Goal: Check status: Check status

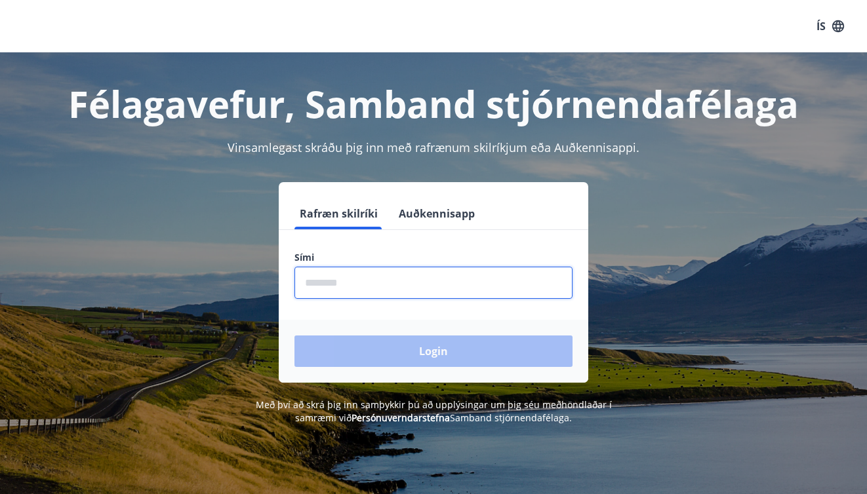
click at [382, 275] on input "phone" at bounding box center [433, 283] width 278 height 32
type input "********"
click at [294, 336] on button "Login" at bounding box center [433, 351] width 278 height 31
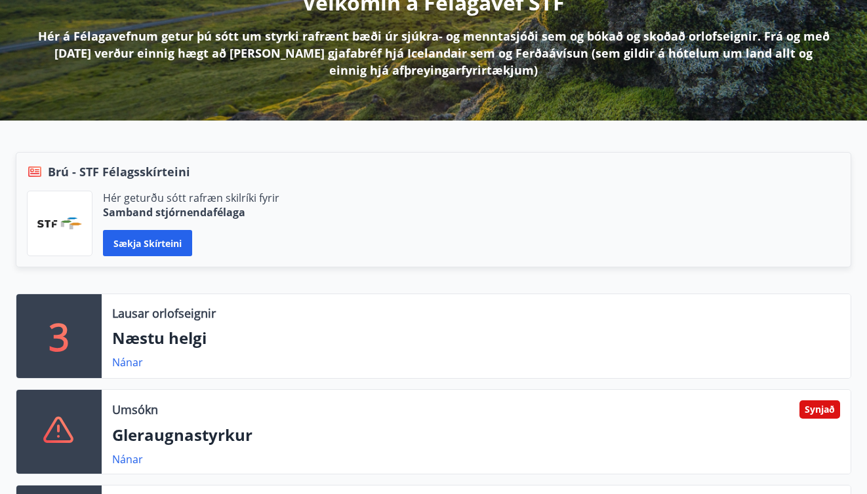
scroll to position [256, 0]
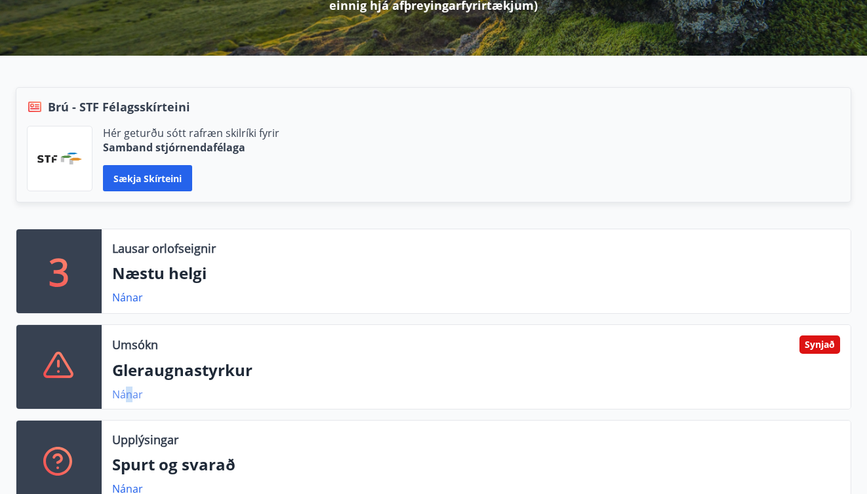
click at [128, 395] on link "Nánar" at bounding box center [127, 394] width 31 height 14
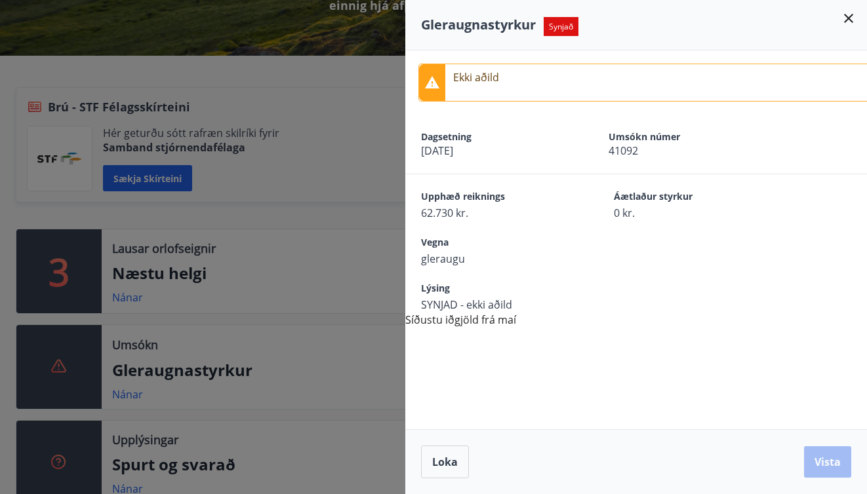
click at [319, 128] on div at bounding box center [433, 247] width 867 height 494
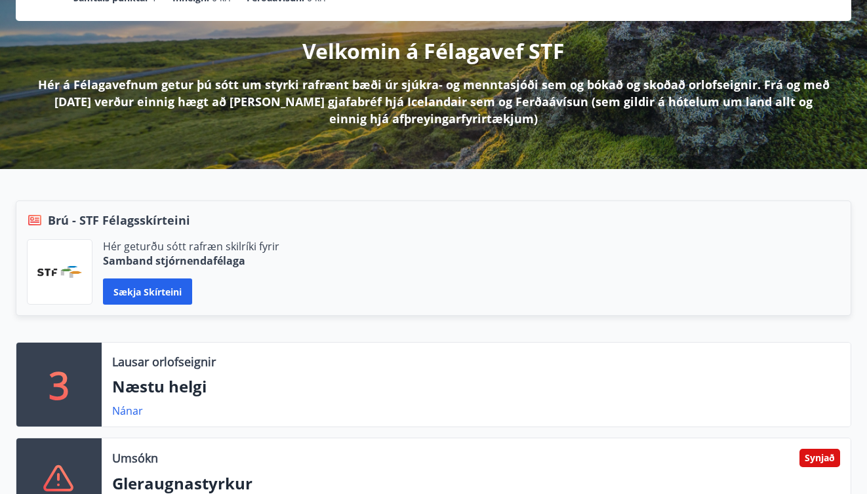
scroll to position [0, 0]
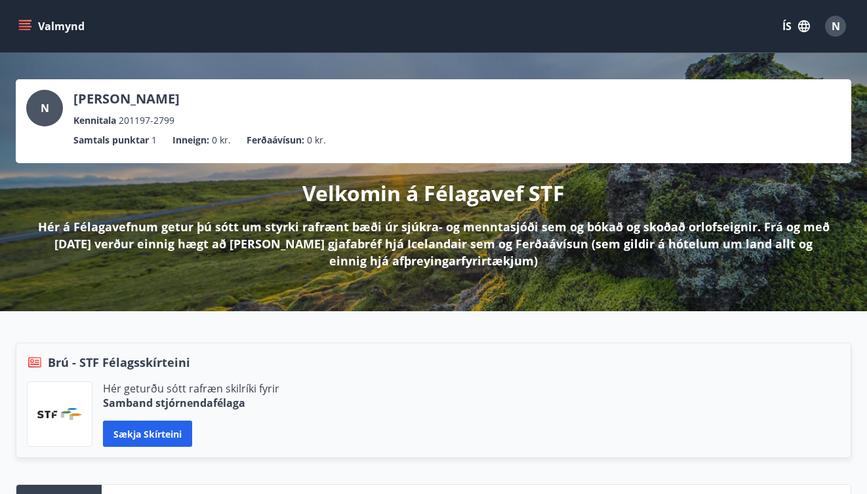
click at [26, 25] on icon "menu" at bounding box center [24, 26] width 13 height 13
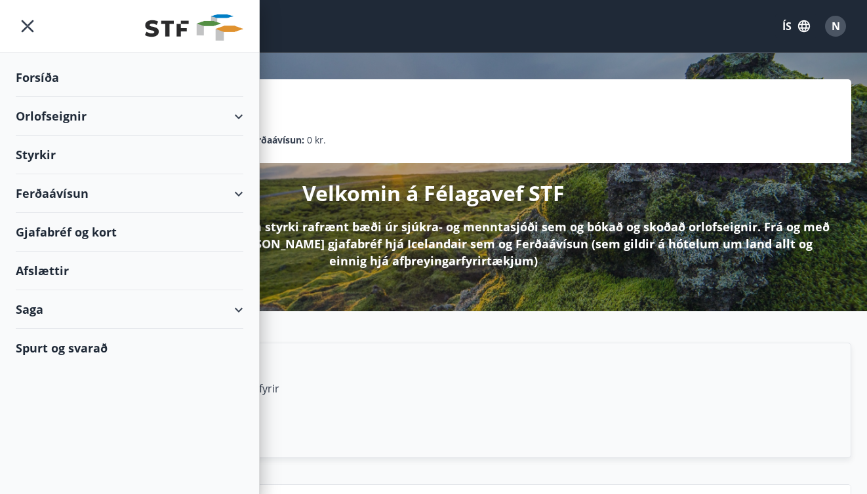
click at [87, 97] on div "Styrkir" at bounding box center [129, 77] width 227 height 39
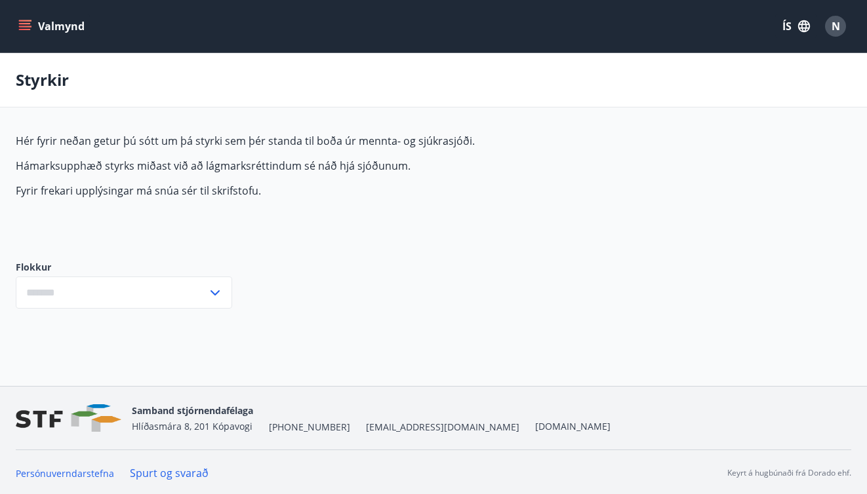
type input "***"
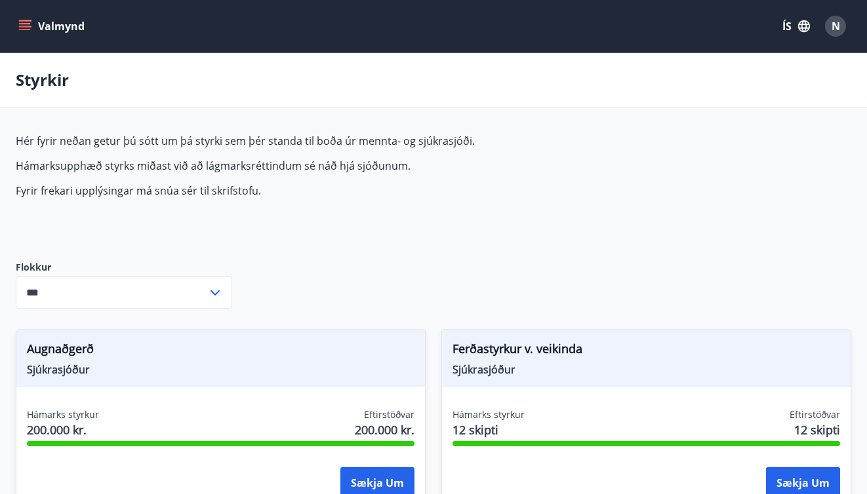
click at [24, 32] on icon "menu" at bounding box center [24, 26] width 13 height 13
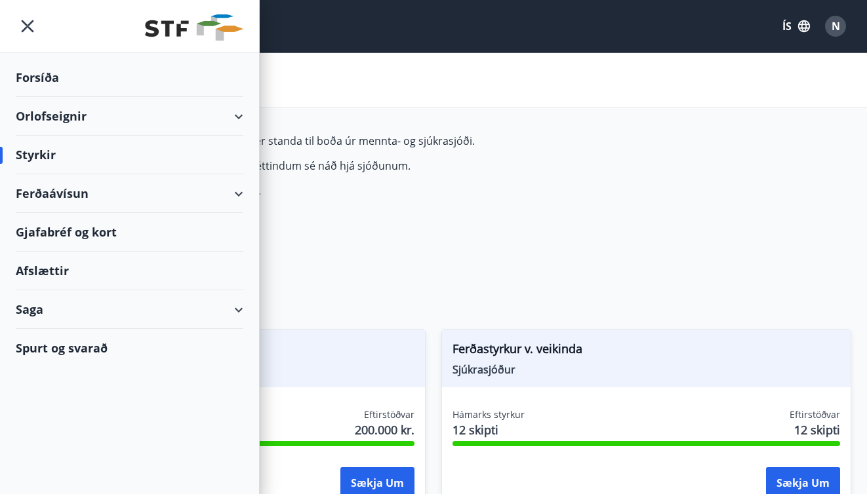
click at [681, 89] on div "Styrkir" at bounding box center [433, 80] width 867 height 54
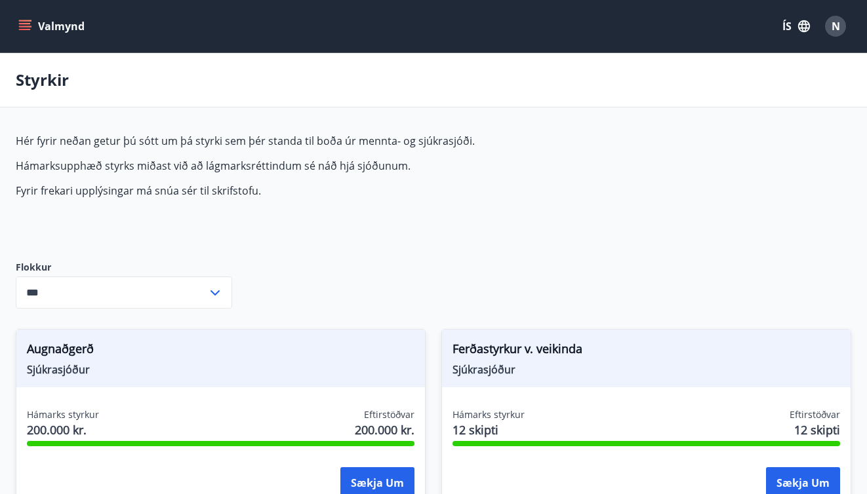
click at [28, 35] on button "Valmynd" at bounding box center [53, 26] width 74 height 24
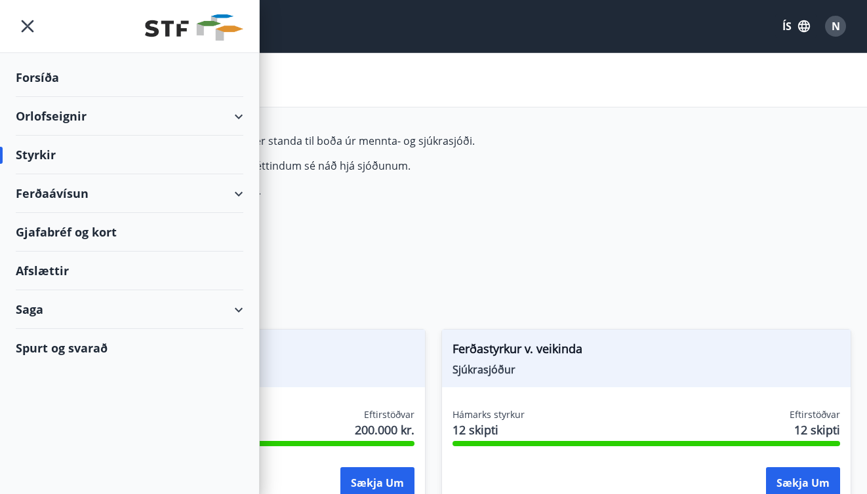
click at [186, 189] on div "Ferðaávísun" at bounding box center [129, 193] width 227 height 39
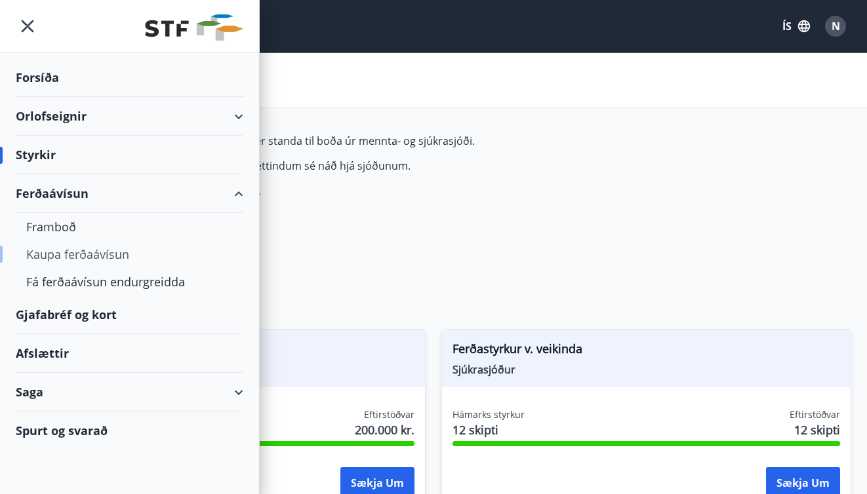
click at [99, 255] on div "Kaupa ferðaávísun" at bounding box center [129, 255] width 207 height 28
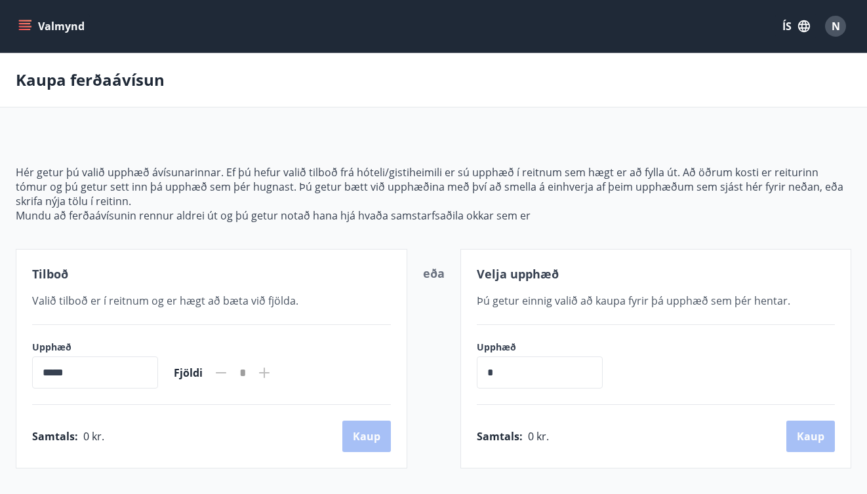
click at [31, 14] on button "Valmynd" at bounding box center [53, 26] width 74 height 24
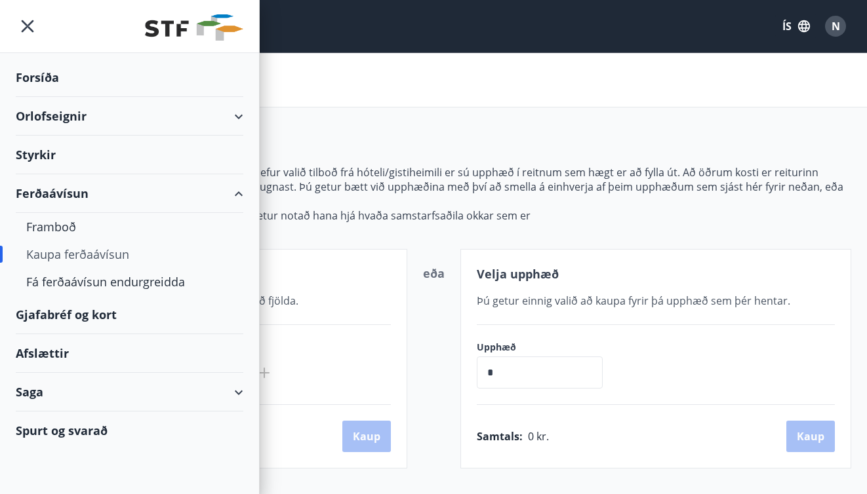
click at [72, 325] on div "Gjafabréf og kort" at bounding box center [129, 315] width 227 height 39
click at [545, 152] on div "Hér getur þú valið upphæð ávísunarinnar. Ef þú hefur valið tilboð frá hóteli/gi…" at bounding box center [433, 301] width 835 height 335
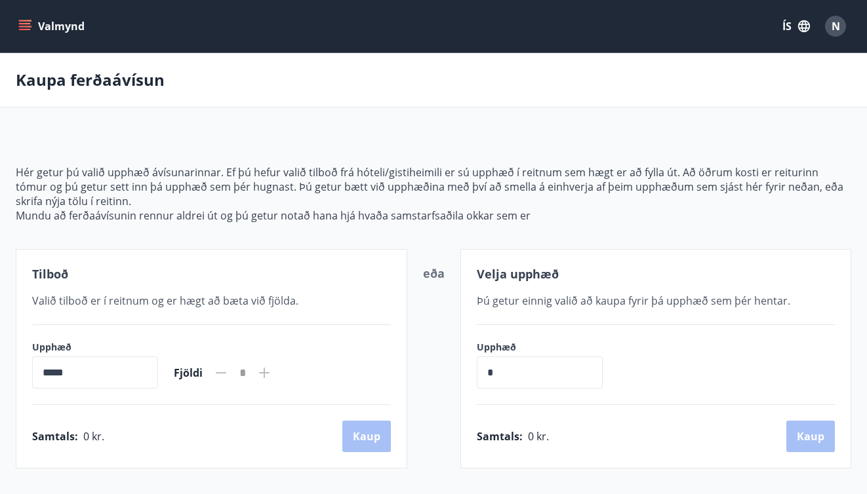
click at [31, 24] on icon "menu" at bounding box center [24, 26] width 13 height 13
click at [534, 210] on p "Mundu að ferðaávísunin rennur aldrei út og þú getur notað hana hjá hvaða samsta…" at bounding box center [433, 215] width 835 height 14
click at [49, 35] on button "Valmynd" at bounding box center [53, 26] width 74 height 24
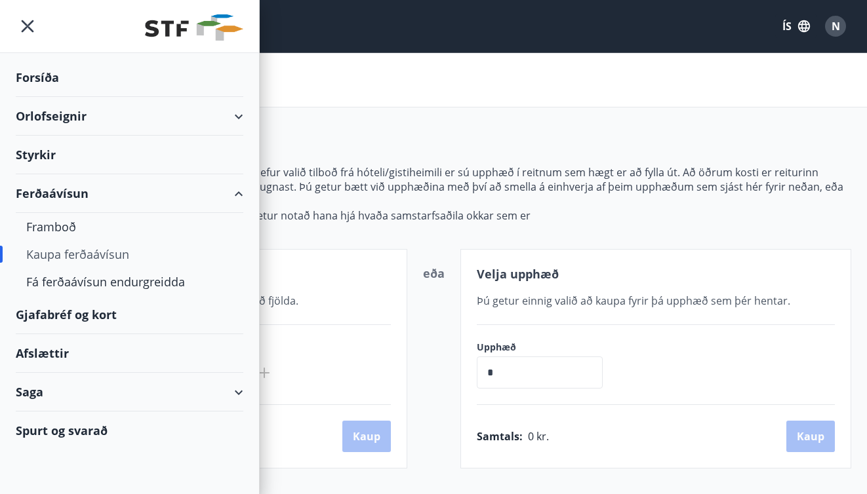
click at [217, 428] on div "Spurt og svarað" at bounding box center [129, 431] width 227 height 38
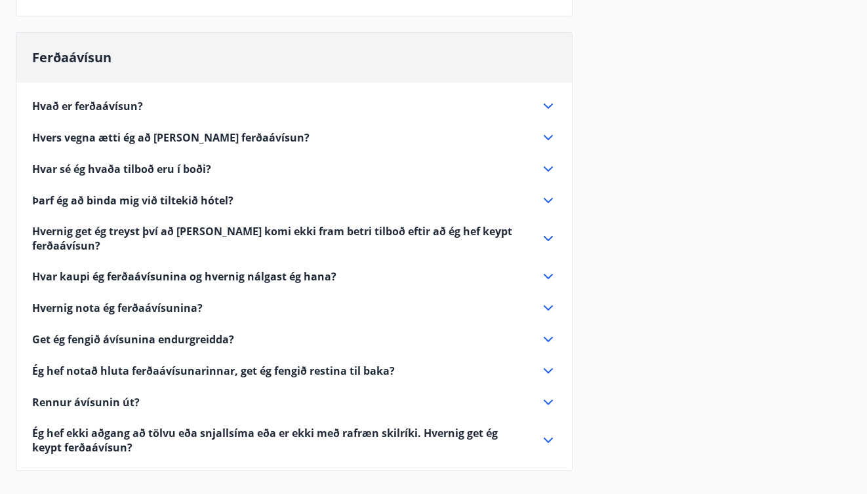
scroll to position [629, 0]
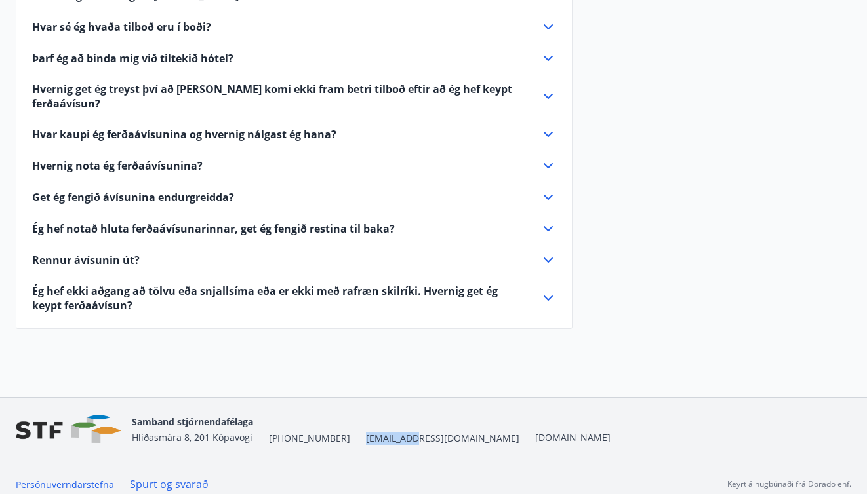
drag, startPoint x: 393, startPoint y: 429, endPoint x: 349, endPoint y: 429, distance: 43.3
click at [349, 429] on div "Samband stjórnendafélaga [STREET_ADDRESS] [PHONE_NUMBER] [EMAIL_ADDRESS][DOMAIN…" at bounding box center [371, 429] width 479 height 31
copy span "[EMAIL_ADDRESS][DOMAIN_NAME]"
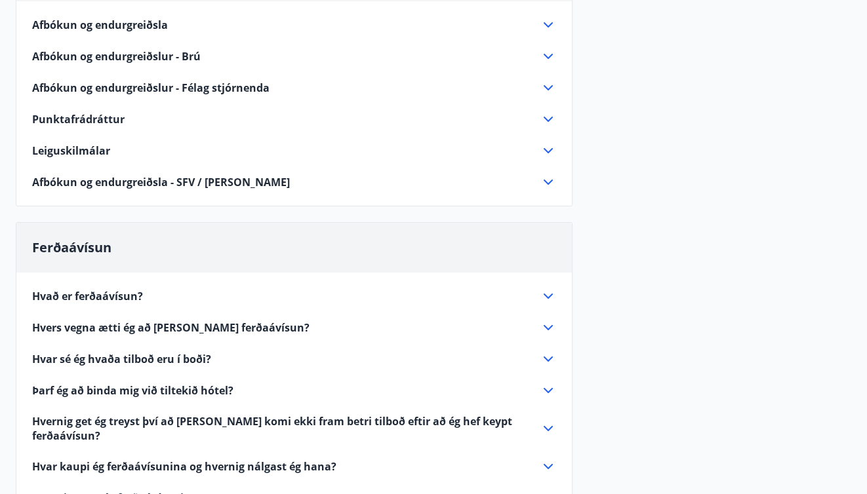
scroll to position [0, 0]
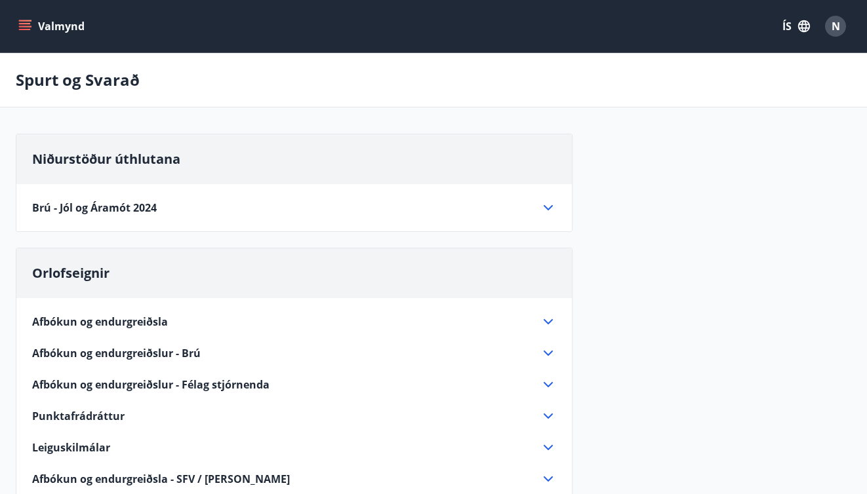
click at [26, 30] on icon "menu" at bounding box center [24, 26] width 13 height 13
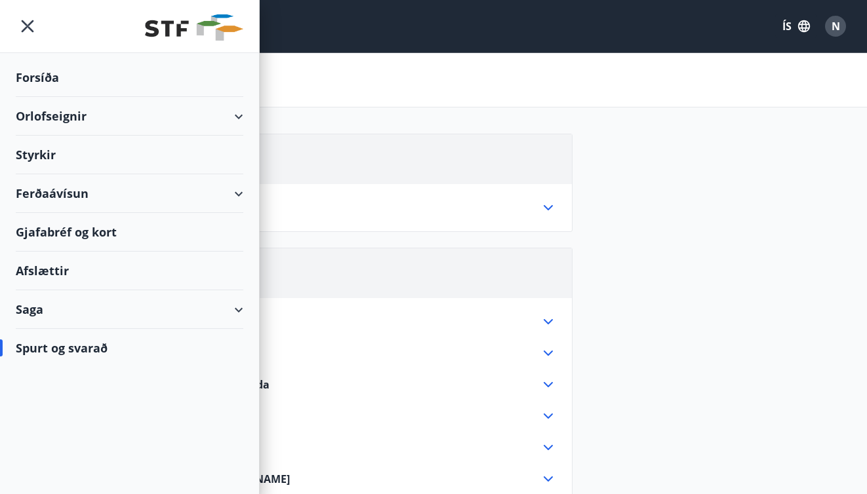
click at [56, 97] on div "Styrkir" at bounding box center [129, 77] width 227 height 39
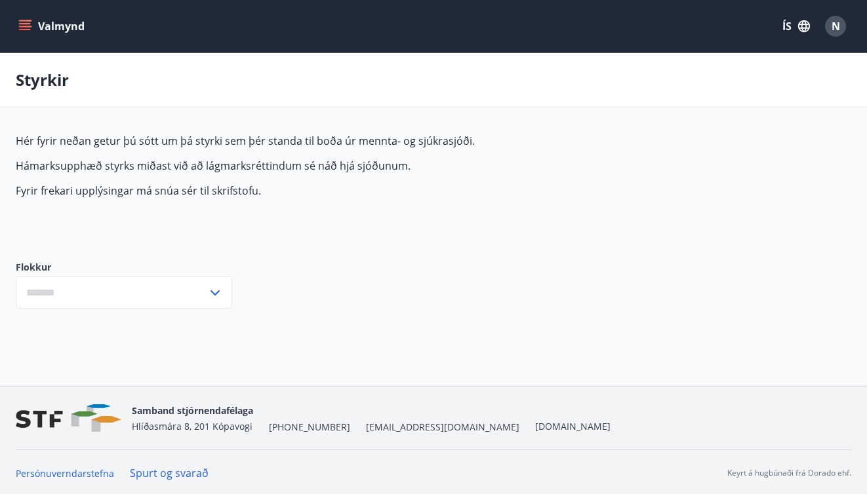
type input "***"
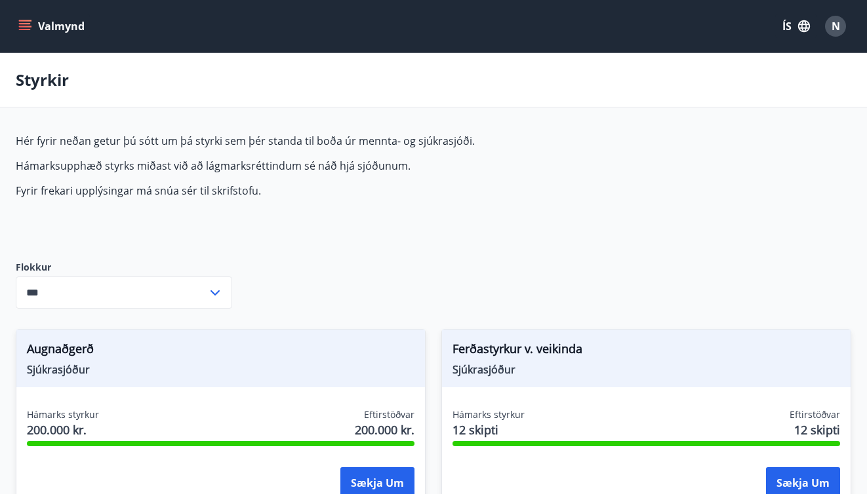
click at [20, 26] on icon "menu" at bounding box center [26, 26] width 14 height 1
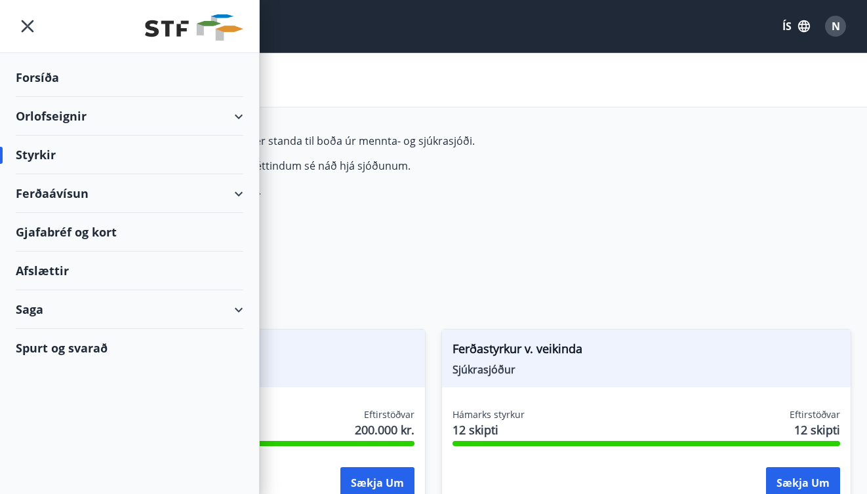
click at [172, 321] on div "Saga" at bounding box center [129, 309] width 227 height 39
click at [86, 399] on div "Umsóknir" at bounding box center [129, 398] width 207 height 28
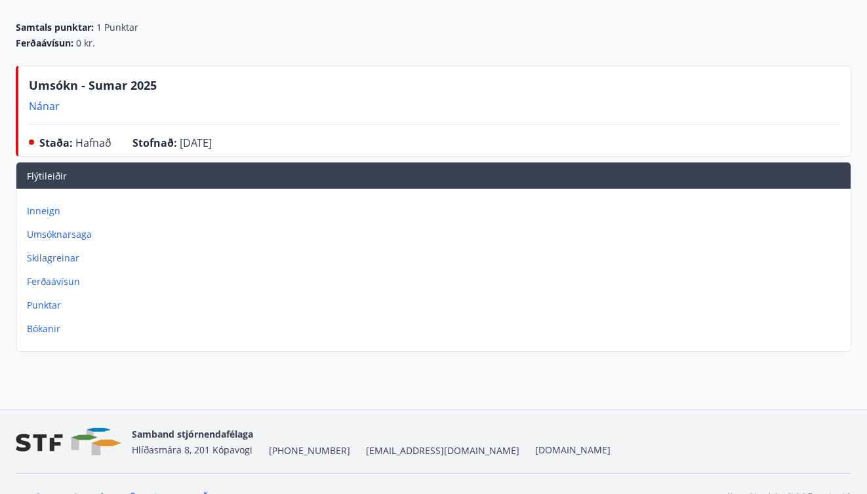
scroll to position [128, 0]
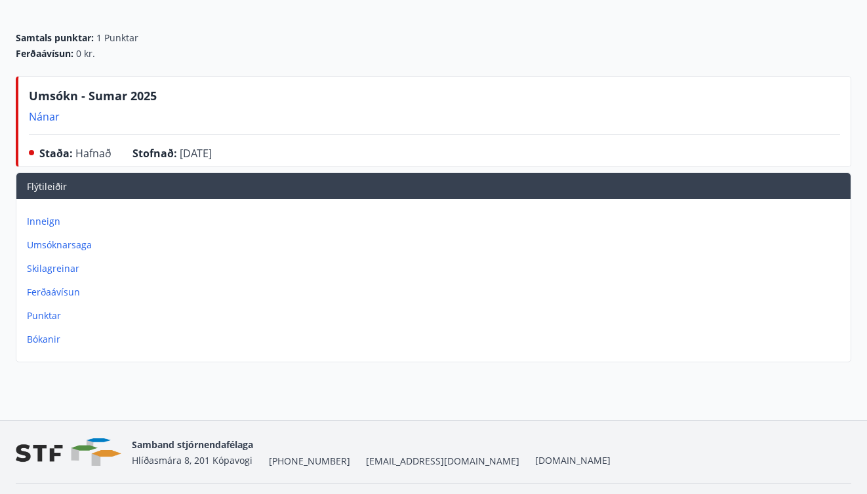
click at [49, 113] on p "Nánar" at bounding box center [93, 116] width 128 height 14
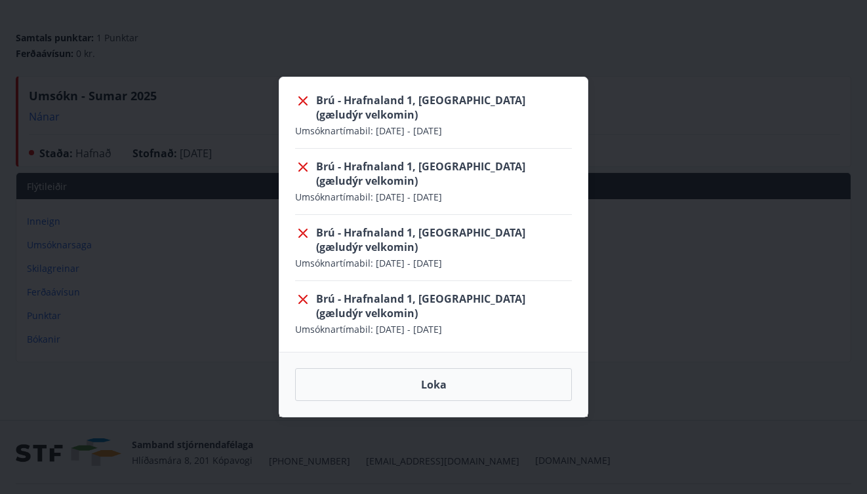
click at [298, 125] on div at bounding box center [303, 108] width 16 height 31
click at [305, 109] on icon at bounding box center [303, 101] width 16 height 16
click at [300, 109] on icon at bounding box center [303, 101] width 16 height 16
click at [302, 109] on icon at bounding box center [303, 101] width 16 height 16
drag, startPoint x: 227, startPoint y: 83, endPoint x: 443, endPoint y: 343, distance: 337.1
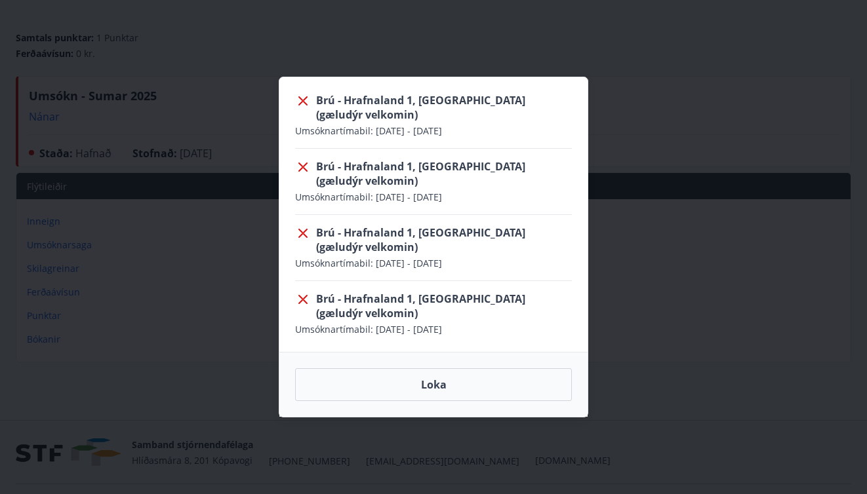
click at [228, 84] on div "Brú - Hrafnaland 1, [GEOGRAPHIC_DATA] (gæludýr velkomin) Umsóknartímabil : [DAT…" at bounding box center [433, 247] width 867 height 494
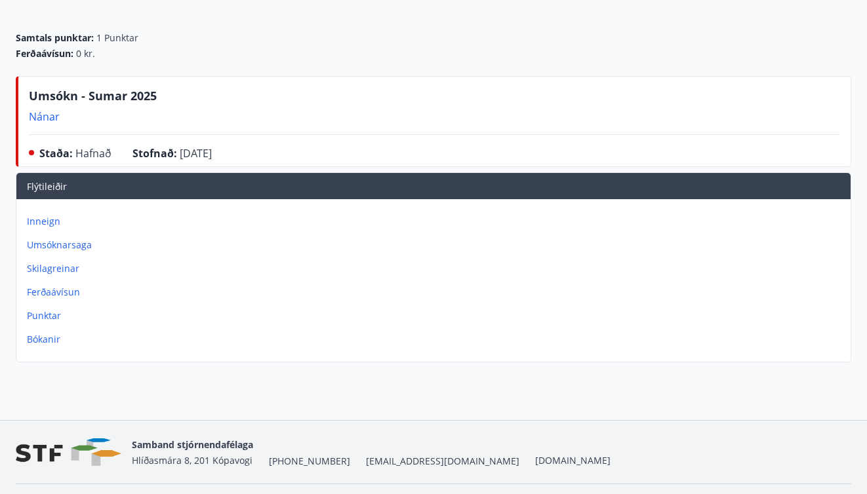
scroll to position [0, 0]
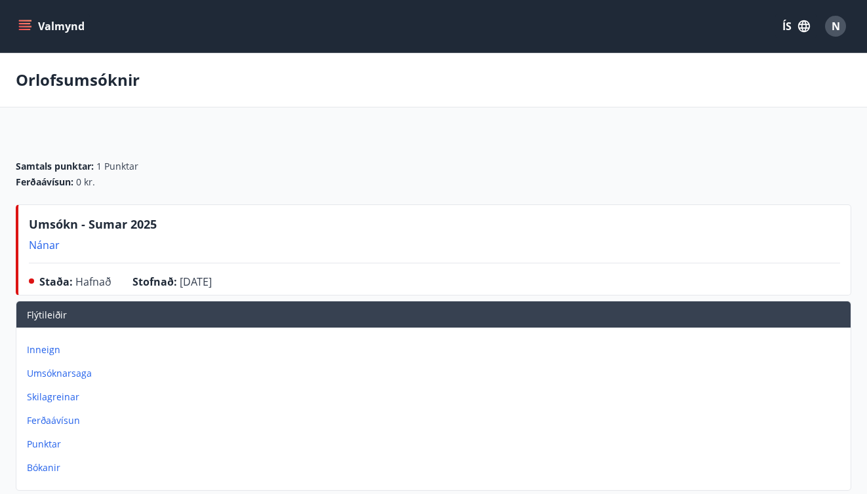
click at [31, 40] on div "Valmynd ÍS N" at bounding box center [433, 25] width 835 height 31
click at [27, 27] on icon "menu" at bounding box center [26, 26] width 14 height 1
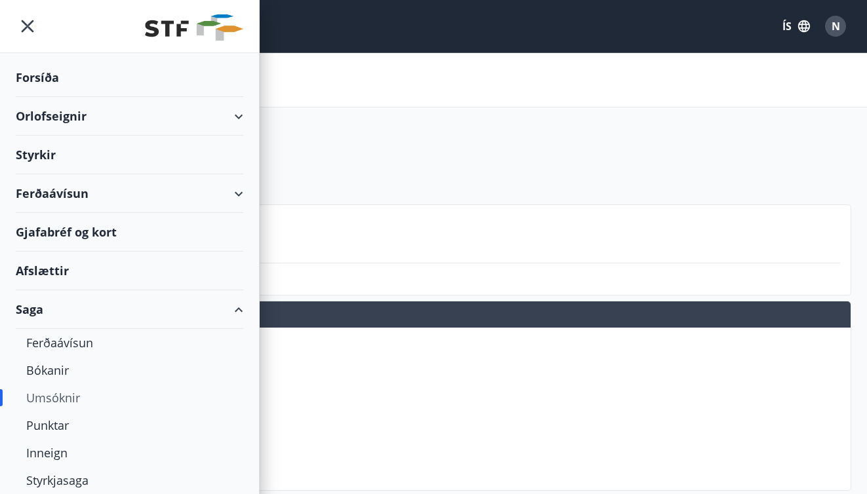
click at [69, 312] on div "Saga" at bounding box center [129, 309] width 227 height 39
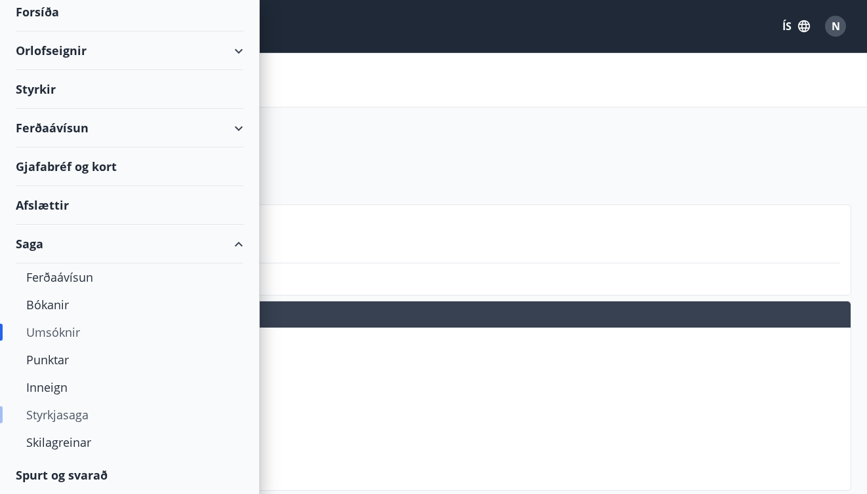
click at [71, 422] on div "Styrkjasaga" at bounding box center [129, 415] width 207 height 28
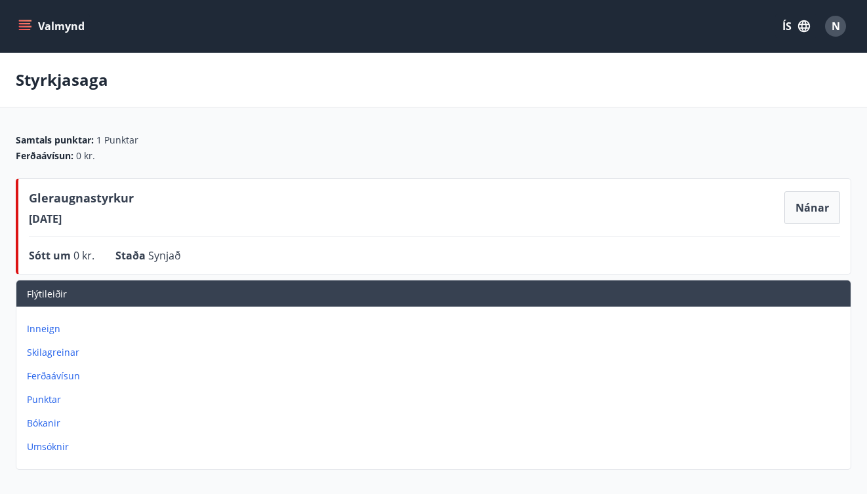
click at [163, 253] on span "Synjað" at bounding box center [164, 255] width 33 height 14
click at [818, 208] on button "Nánar" at bounding box center [812, 207] width 56 height 33
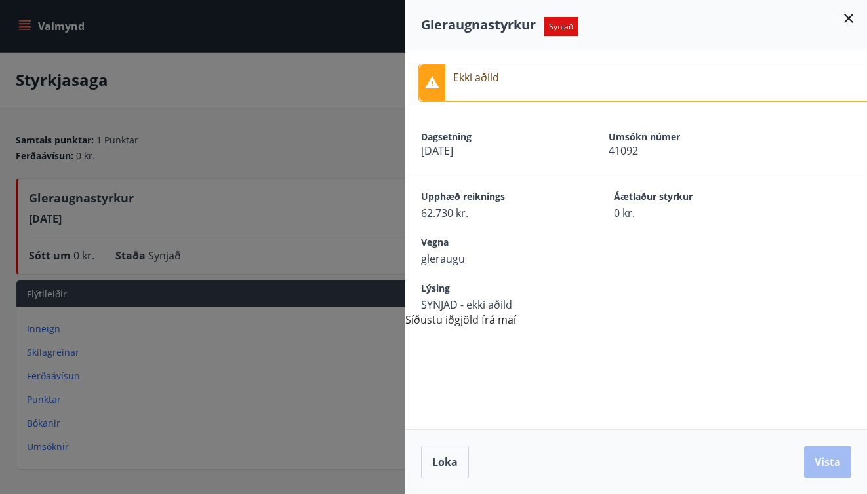
click at [349, 222] on div at bounding box center [433, 247] width 867 height 494
